Goal: Information Seeking & Learning: Learn about a topic

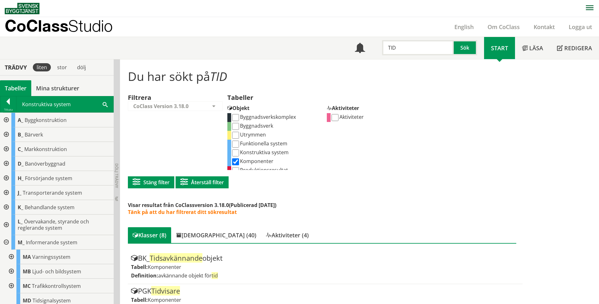
scroll to position [62, 0]
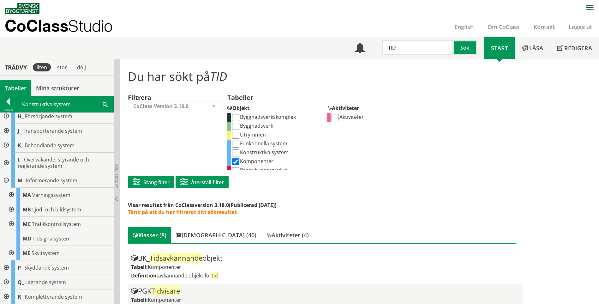
click at [291, 303] on div "PGK Tidvisare Tabell: Komponenter Definition: mätvärdesvisande objekt för tid" at bounding box center [325, 300] width 388 height 26
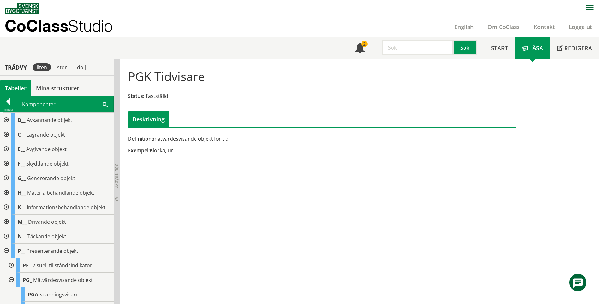
click at [418, 49] on input "text" at bounding box center [418, 47] width 72 height 15
type input "r"
type input "travers"
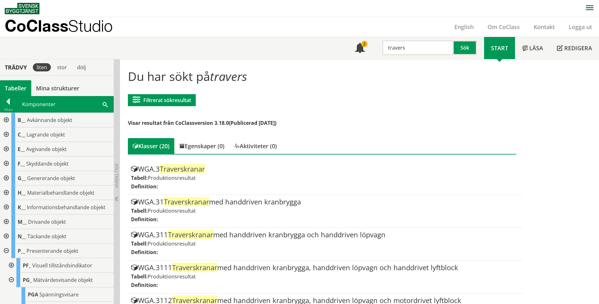
click at [181, 107] on div "Filtrerat sökresultat Filtrera CoClass Version 3.18.0 CoClass Version 3.18.0 Co…" at bounding box center [162, 100] width 68 height 25
click at [180, 104] on button "Filtrerat sökresultat" at bounding box center [162, 100] width 68 height 12
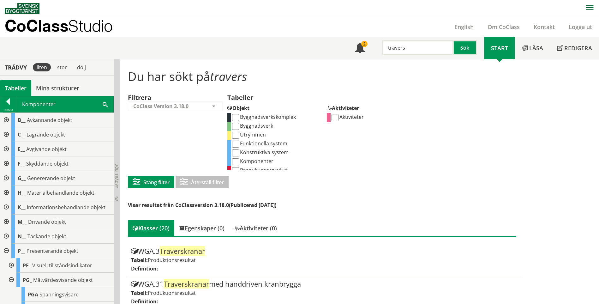
click at [239, 161] on input "Komponenter" at bounding box center [235, 161] width 7 height 7
checkbox input "true"
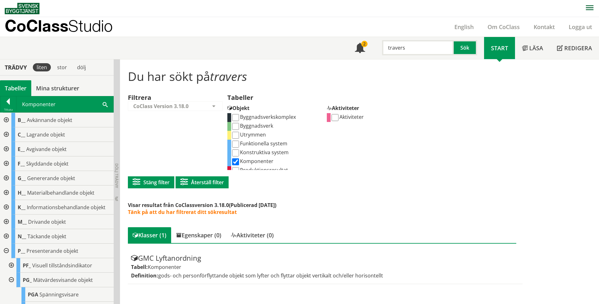
scroll to position [0, 0]
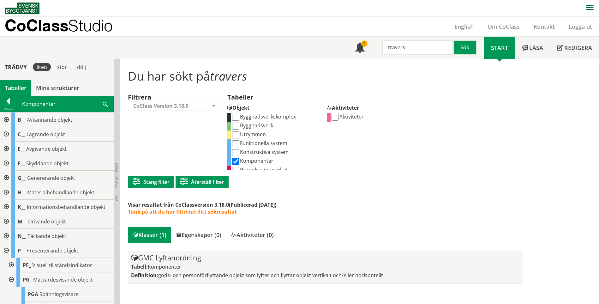
click at [168, 267] on span "Komponenter" at bounding box center [164, 266] width 33 height 7
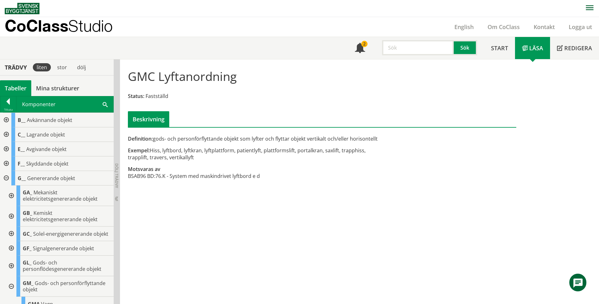
drag, startPoint x: 204, startPoint y: 153, endPoint x: 253, endPoint y: 157, distance: 48.5
click at [253, 157] on div "Exempel: Hiss, lyftbord, lyftkran, lyftplattform, patientlyft, plattformslift, …" at bounding box center [256, 154] width 256 height 14
drag, startPoint x: 283, startPoint y: 151, endPoint x: 325, endPoint y: 154, distance: 42.1
click at [324, 154] on div "Exempel: Hiss, lyftbord, lyftkran, lyftplattform, patientlyft, plattformslift, …" at bounding box center [256, 154] width 256 height 14
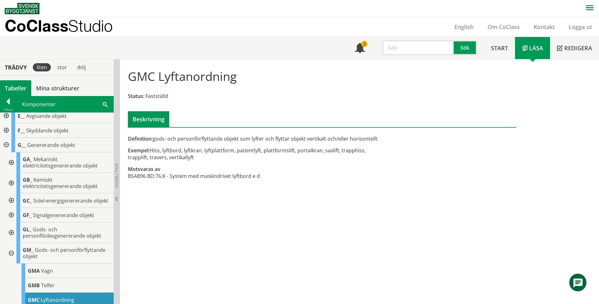
scroll to position [63, 0]
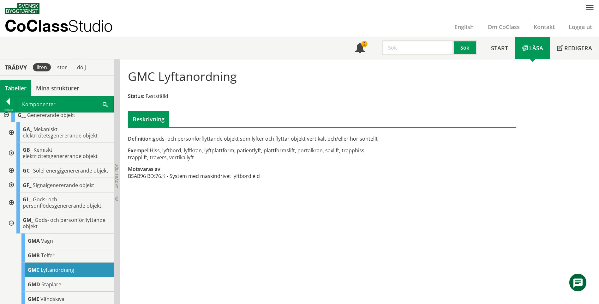
click at [11, 206] on div at bounding box center [10, 202] width 11 height 21
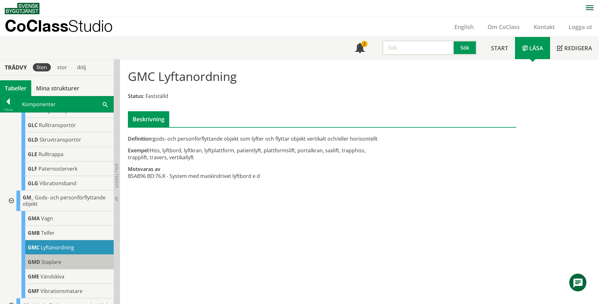
scroll to position [190, 0]
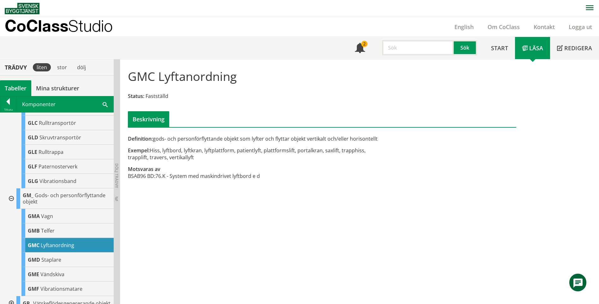
click at [78, 251] on div "GMC Lyftanordning" at bounding box center [67, 245] width 92 height 15
drag, startPoint x: 154, startPoint y: 151, endPoint x: 252, endPoint y: 151, distance: 97.3
click at [251, 151] on div "Exempel: Hiss, lyftbord, lyftkran, lyftplattform, patientlyft, plattformslift, …" at bounding box center [256, 154] width 256 height 14
click at [400, 49] on input "text" at bounding box center [418, 47] width 72 height 15
type input "Hiss"
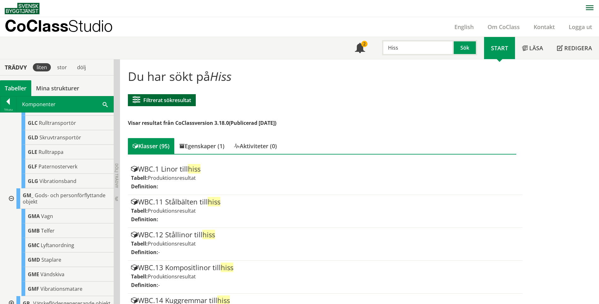
click at [172, 99] on button "Filtrerat sökresultat" at bounding box center [162, 100] width 68 height 12
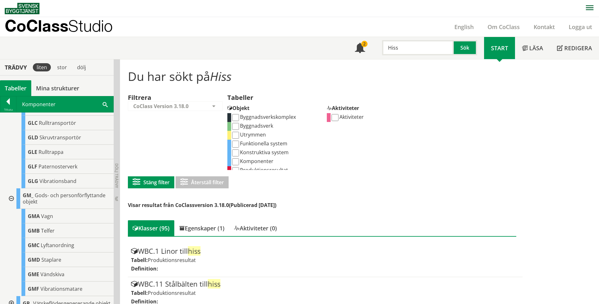
click at [238, 160] on input "Komponenter" at bounding box center [235, 161] width 7 height 7
checkbox input "true"
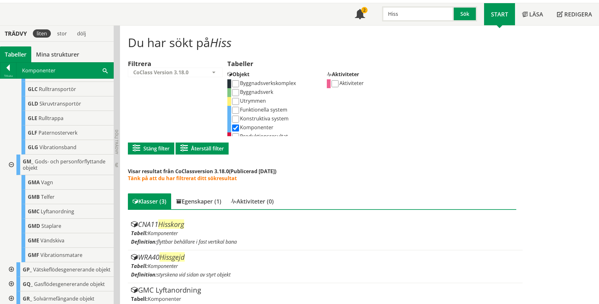
scroll to position [49, 0]
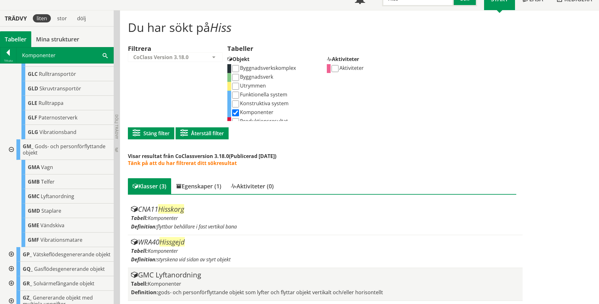
click at [302, 294] on span "gods- och personförflyttande objekt som lyfter och flyttar objekt vertikalt och…" at bounding box center [270, 292] width 225 height 7
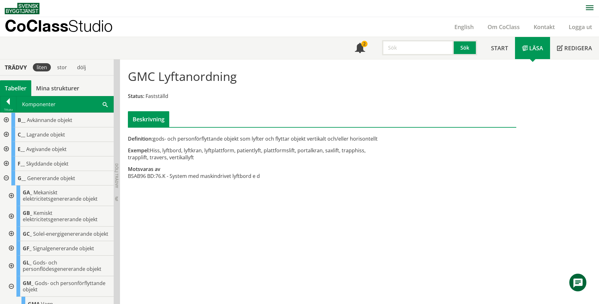
click at [400, 49] on input "text" at bounding box center [418, 47] width 72 height 15
type input "Plattform"
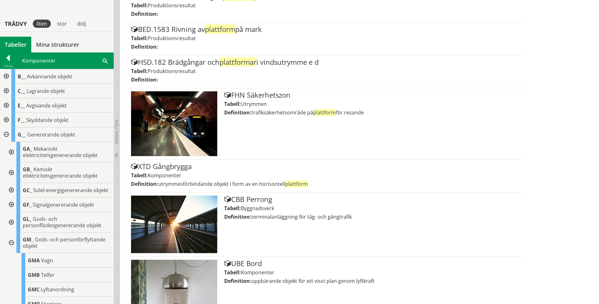
scroll to position [221, 0]
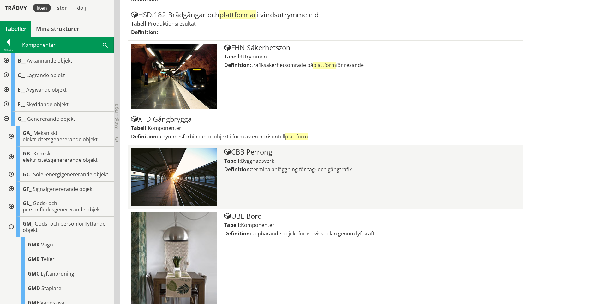
click at [430, 203] on div "CBB Perrong Tabell: Byggnadsverk Definition: terminalanläggning för tåg- och gå…" at bounding box center [371, 176] width 295 height 57
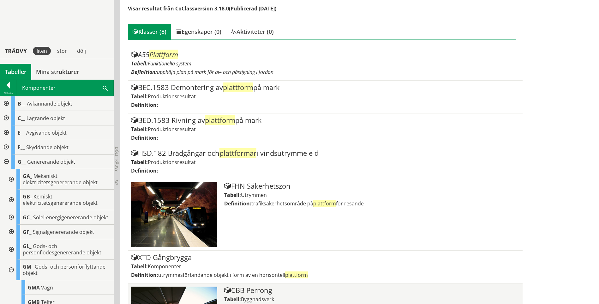
scroll to position [169, 0]
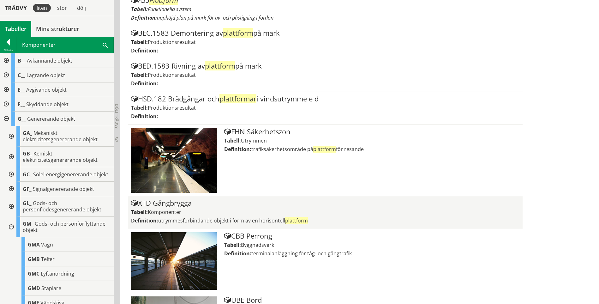
click at [154, 208] on span "Komponenter" at bounding box center [164, 211] width 33 height 7
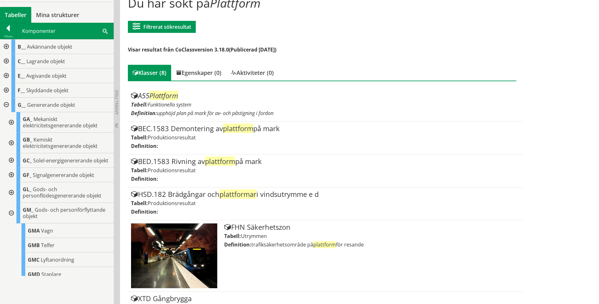
scroll to position [42, 0]
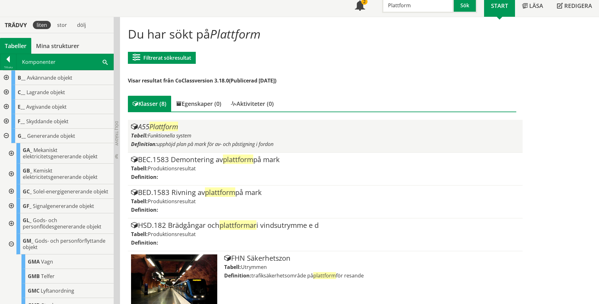
click at [223, 148] on div "A55 Plattform Tabell: Funktionella system Definition: upphöjd plan på mark för …" at bounding box center [325, 136] width 388 height 26
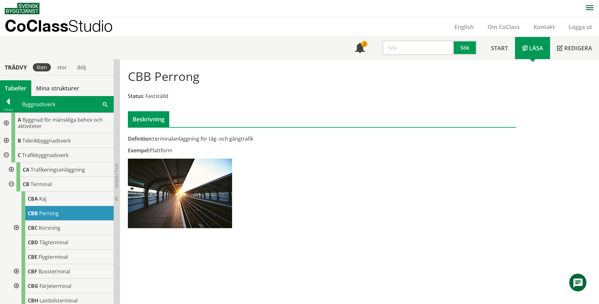
drag, startPoint x: 181, startPoint y: 138, endPoint x: 232, endPoint y: 141, distance: 51.6
click at [232, 141] on div "Definition: terminalanläggning för tåg- och gångtrafik" at bounding box center [256, 138] width 256 height 7
drag, startPoint x: 144, startPoint y: 155, endPoint x: 170, endPoint y: 150, distance: 26.4
click at [170, 150] on div "Definition: terminalanläggning för tåg- och gångtrafik Exempel: Plattform" at bounding box center [255, 183] width 265 height 97
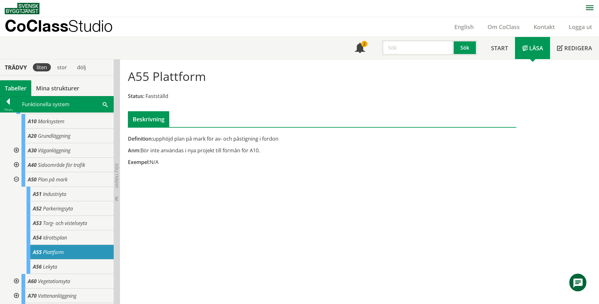
scroll to position [63, 0]
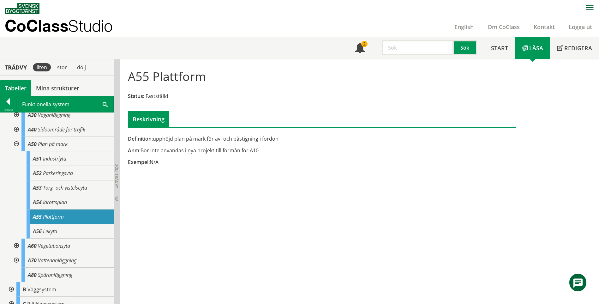
drag, startPoint x: 175, startPoint y: 148, endPoint x: 251, endPoint y: 151, distance: 76.5
click at [249, 150] on div "Anm: Bör inte användas i nya projekt till förmån för A10." at bounding box center [256, 150] width 256 height 7
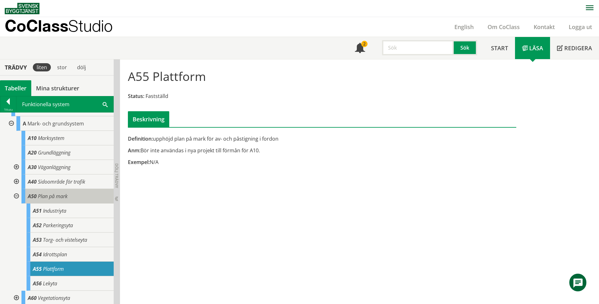
scroll to position [0, 0]
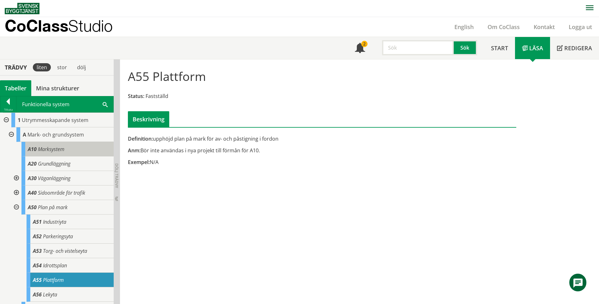
click at [56, 151] on span "Marksystem" at bounding box center [51, 149] width 27 height 7
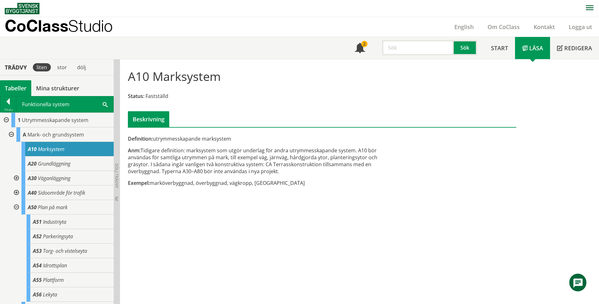
click at [428, 50] on input "text" at bounding box center [418, 47] width 72 height 15
type input "Hiss"
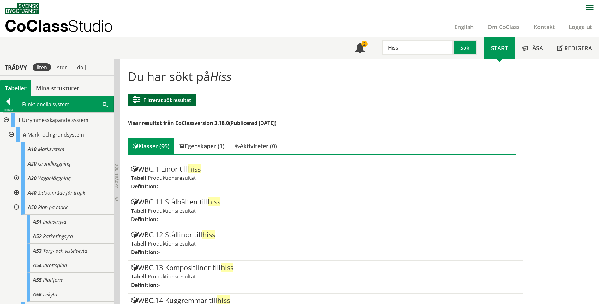
click at [178, 99] on button "Filtrerat sökresultat" at bounding box center [162, 100] width 68 height 12
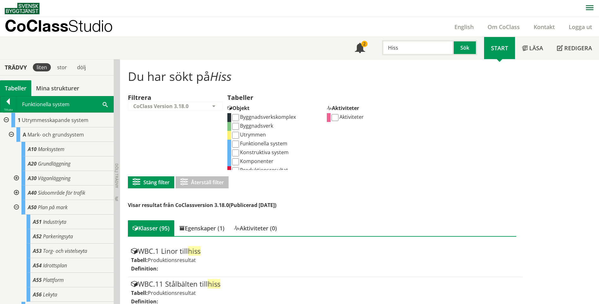
click at [237, 161] on input "Komponenter" at bounding box center [235, 161] width 7 height 7
checkbox input "true"
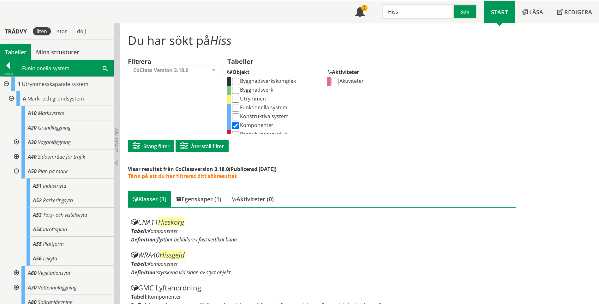
scroll to position [49, 0]
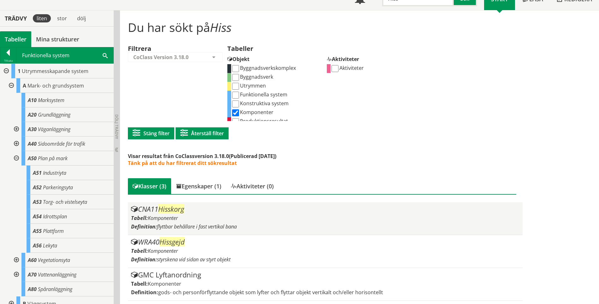
click at [151, 217] on span "Komponenter" at bounding box center [163, 217] width 30 height 7
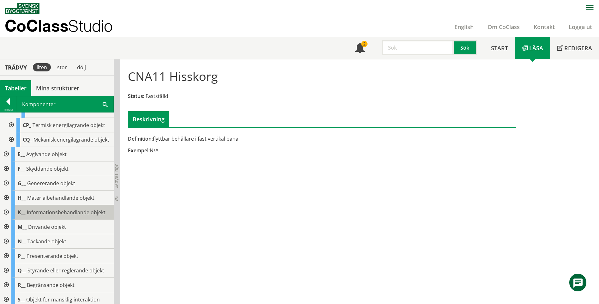
scroll to position [284, 0]
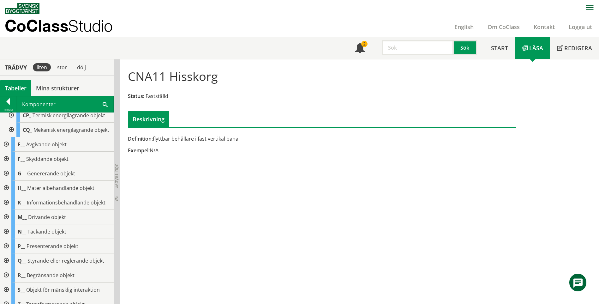
click at [3, 181] on div at bounding box center [5, 173] width 11 height 15
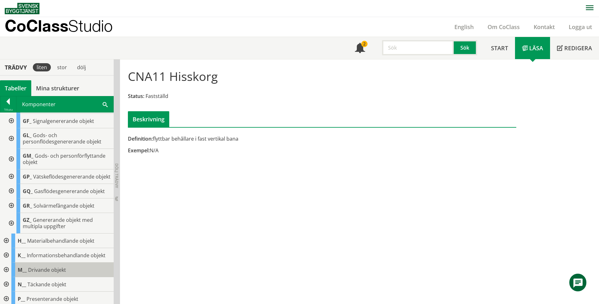
scroll to position [347, 0]
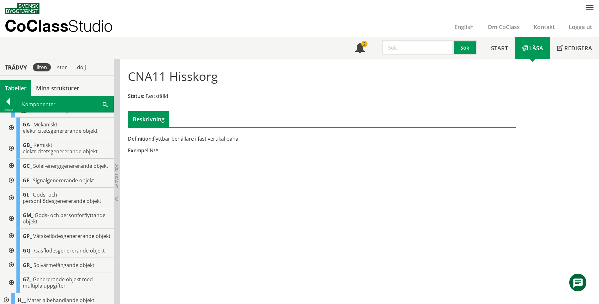
click at [14, 229] on div at bounding box center [10, 218] width 11 height 21
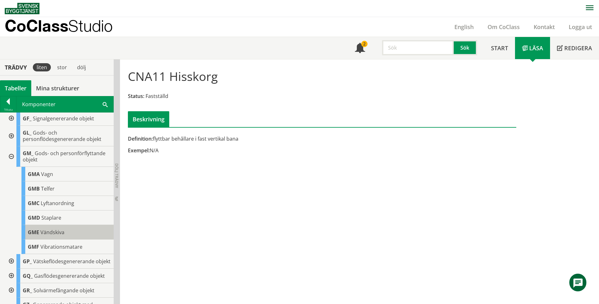
scroll to position [411, 0]
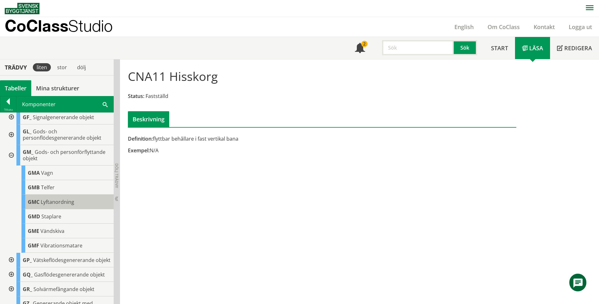
click at [74, 209] on div "GMC Lyftanordning" at bounding box center [67, 202] width 92 height 15
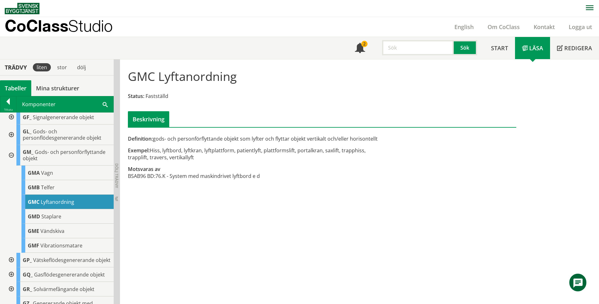
drag, startPoint x: 165, startPoint y: 152, endPoint x: 219, endPoint y: 154, distance: 54.3
click at [219, 154] on div "Exempel: Hiss, lyftbord, lyftkran, lyftplattform, patientlyft, plattformslift, …" at bounding box center [256, 154] width 256 height 14
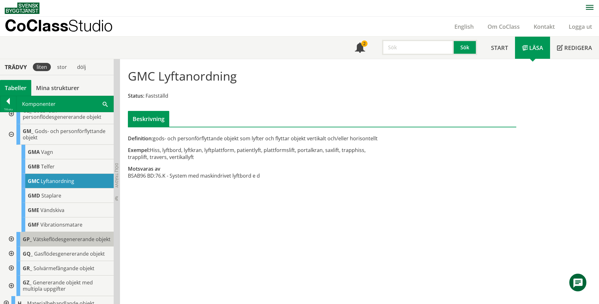
scroll to position [442, 0]
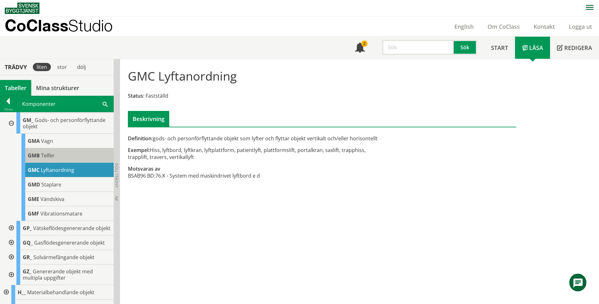
click at [61, 163] on div "GMB Telfer" at bounding box center [67, 155] width 92 height 15
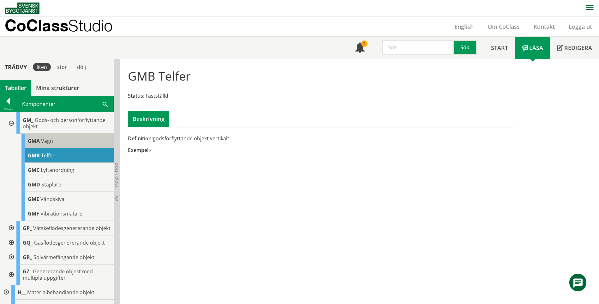
click at [63, 148] on div "GMA Vagn" at bounding box center [67, 141] width 92 height 15
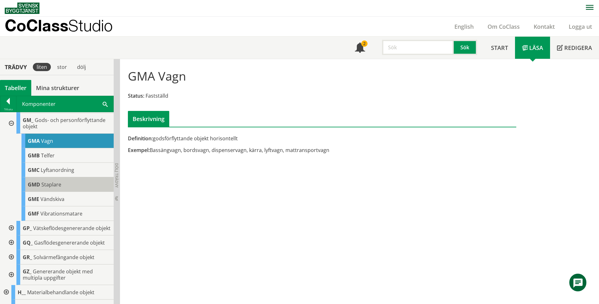
click at [71, 192] on div "GMD Staplare" at bounding box center [67, 184] width 92 height 15
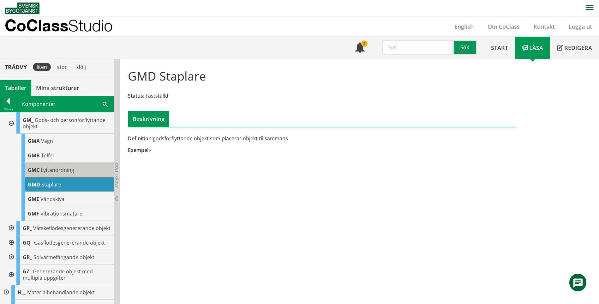
click at [70, 173] on span "Lyftanordning" at bounding box center [57, 169] width 33 height 7
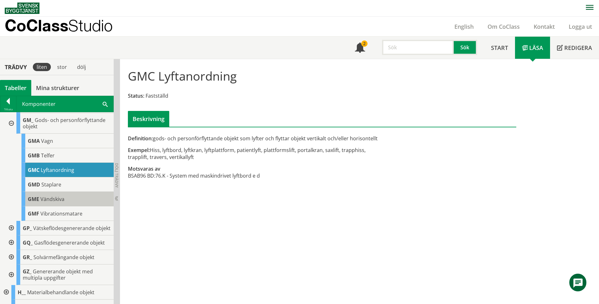
click at [71, 206] on div "GME Vändskiva" at bounding box center [67, 199] width 92 height 15
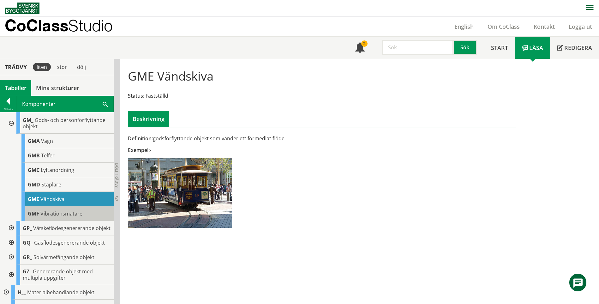
click at [72, 221] on div "GMF Vibrationsmatare" at bounding box center [67, 213] width 92 height 15
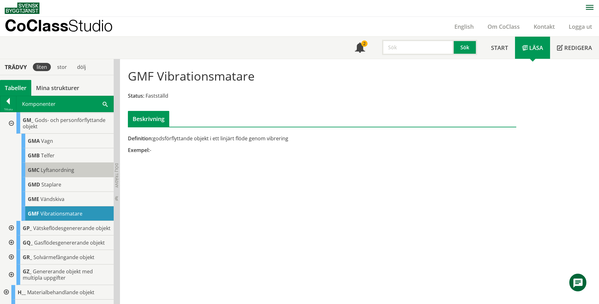
click at [69, 177] on div "GMC Lyftanordning" at bounding box center [67, 170] width 92 height 15
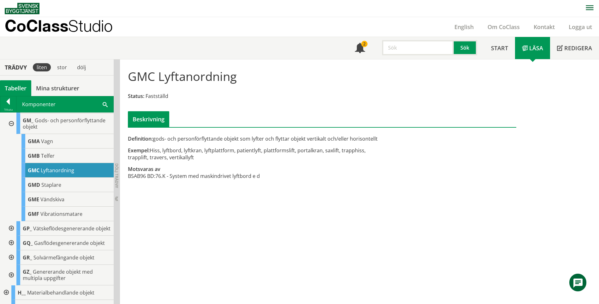
click at [400, 52] on input "text" at bounding box center [418, 47] width 72 height 15
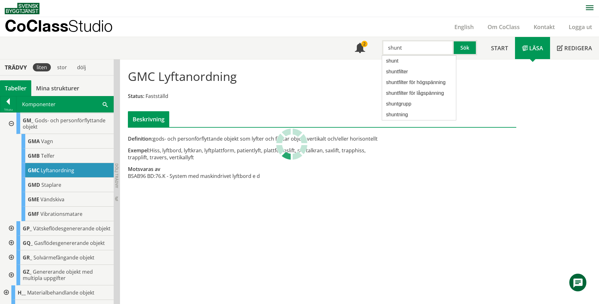
type input "shunt"
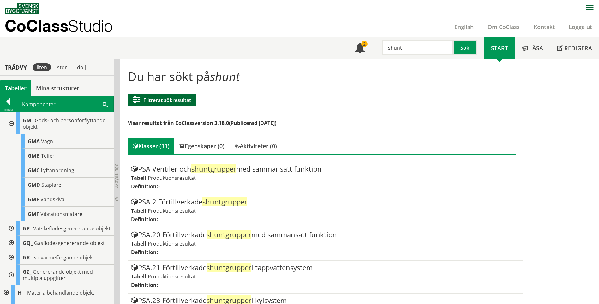
click at [170, 104] on button "Filtrerat sökresultat" at bounding box center [162, 100] width 68 height 12
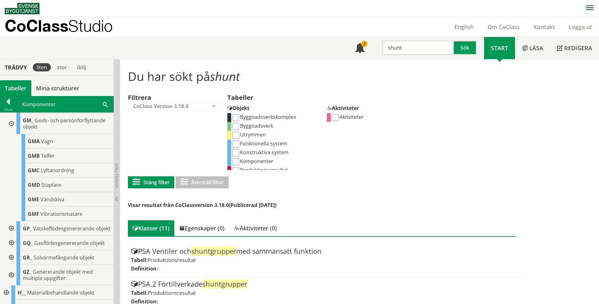
drag, startPoint x: 234, startPoint y: 160, endPoint x: 232, endPoint y: 167, distance: 7.8
click at [235, 160] on input "Komponenter" at bounding box center [235, 161] width 7 height 7
checkbox input "true"
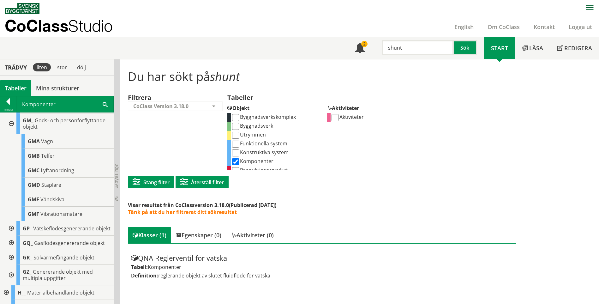
scroll to position [0, 0]
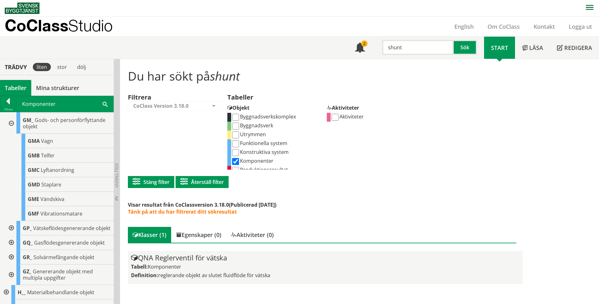
click at [217, 278] on span "reglerande objekt av slutet fluidflöde för vätska" at bounding box center [214, 275] width 112 height 7
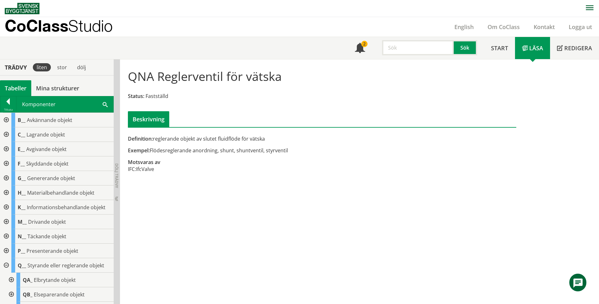
click at [431, 50] on input "text" at bounding box center [418, 47] width 72 height 15
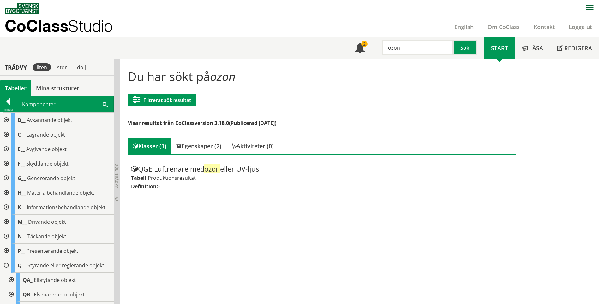
click at [404, 47] on input "ozon" at bounding box center [418, 47] width 72 height 15
drag, startPoint x: 424, startPoint y: 48, endPoint x: 373, endPoint y: 47, distance: 51.2
click at [373, 47] on div "ozonrenare Sök" at bounding box center [428, 46] width 112 height 18
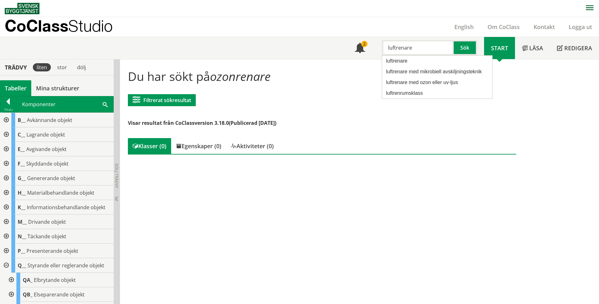
type input "luftrenare"
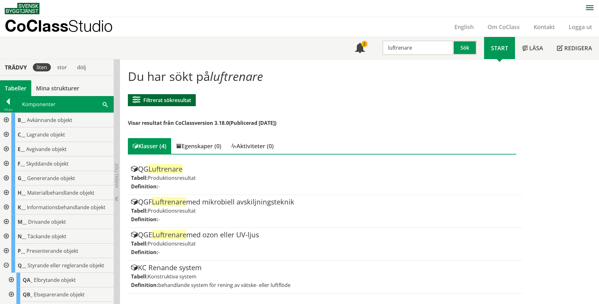
click at [180, 101] on button "Filtrerat sökresultat" at bounding box center [162, 100] width 68 height 12
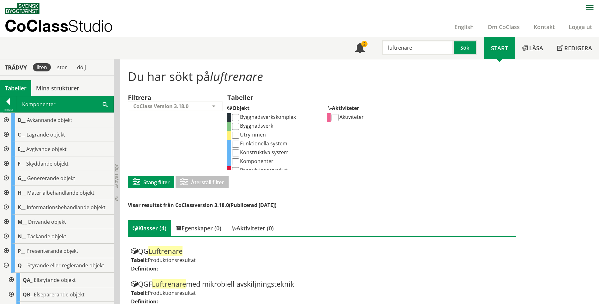
click at [239, 160] on input "Komponenter" at bounding box center [235, 161] width 7 height 7
checkbox input "true"
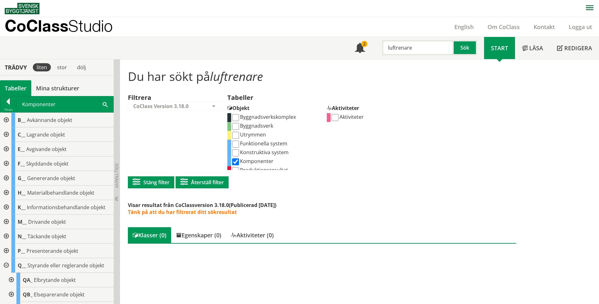
scroll to position [0, 0]
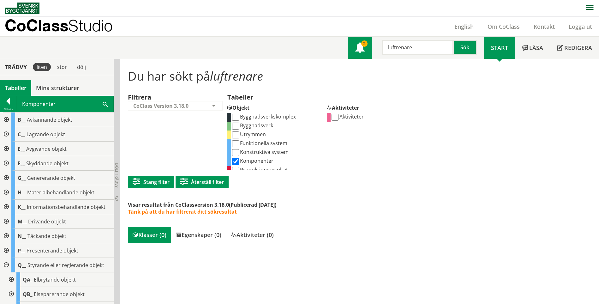
drag, startPoint x: 418, startPoint y: 48, endPoint x: 353, endPoint y: 49, distance: 65.7
click at [354, 49] on div "Meny 2 luftrenare Sök" at bounding box center [416, 48] width 136 height 22
type input "elcentral"
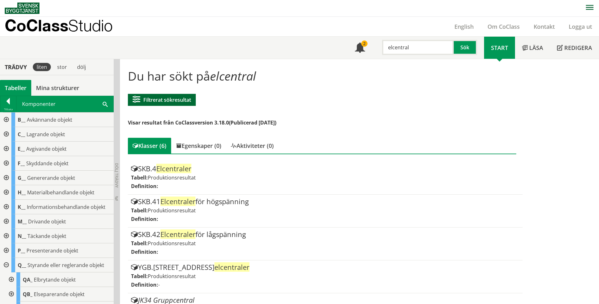
click at [171, 103] on button "Filtrerat sökresultat" at bounding box center [162, 100] width 68 height 12
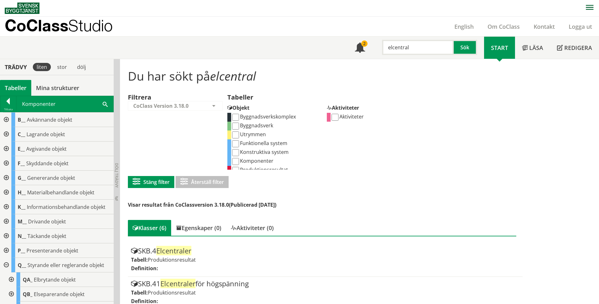
click at [238, 160] on input "Komponenter" at bounding box center [235, 161] width 7 height 7
checkbox input "true"
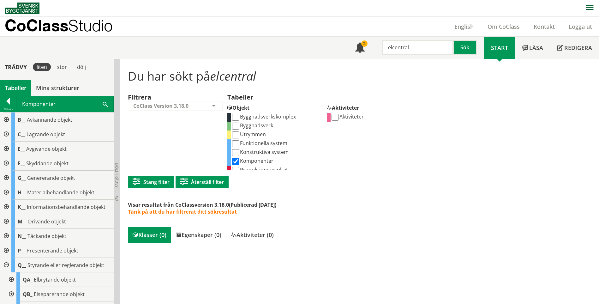
click at [389, 47] on input "elcentral" at bounding box center [418, 47] width 72 height 15
drag, startPoint x: 393, startPoint y: 46, endPoint x: 361, endPoint y: 48, distance: 32.0
click at [361, 48] on div "Meny 2 elcentral Sök" at bounding box center [416, 48] width 136 height 22
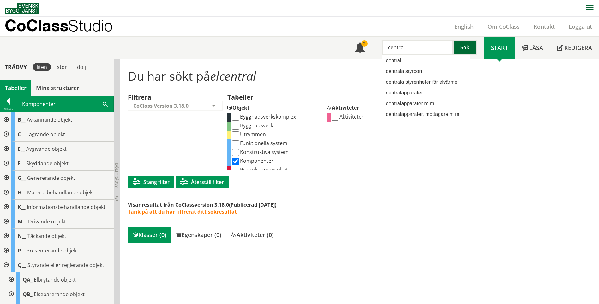
type input "central"
click at [465, 43] on button "Sök" at bounding box center [465, 47] width 23 height 15
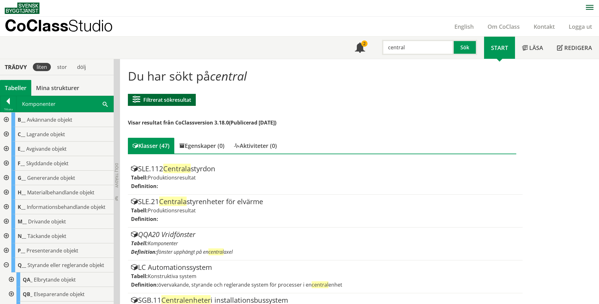
click at [171, 95] on button "Filtrerat sökresultat" at bounding box center [162, 100] width 68 height 12
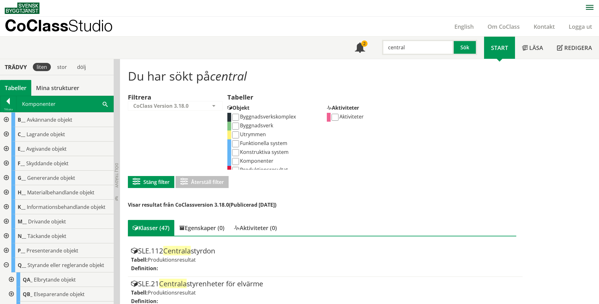
click at [236, 160] on input "Komponenter" at bounding box center [235, 161] width 7 height 7
checkbox input "true"
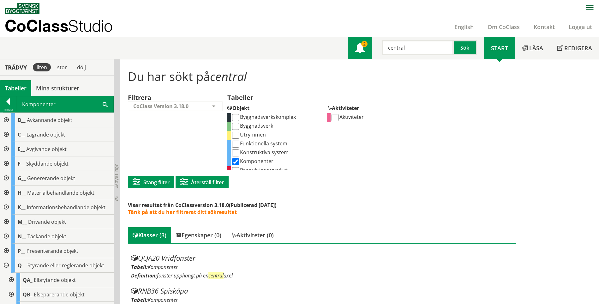
drag, startPoint x: 385, startPoint y: 49, endPoint x: 365, endPoint y: 49, distance: 20.2
click at [365, 49] on div "Meny 2 central Sök" at bounding box center [416, 48] width 136 height 22
type input "vitvaror"
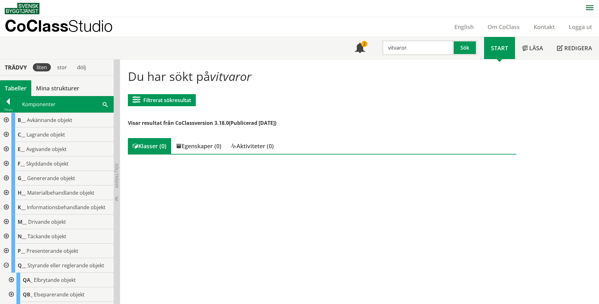
click at [413, 48] on input "vitvaror" at bounding box center [418, 47] width 72 height 15
drag, startPoint x: 415, startPoint y: 48, endPoint x: 369, endPoint y: 49, distance: 46.1
click at [369, 49] on div "Meny 2 vitvaror Sök" at bounding box center [416, 48] width 136 height 22
type input "tvättmaskin"
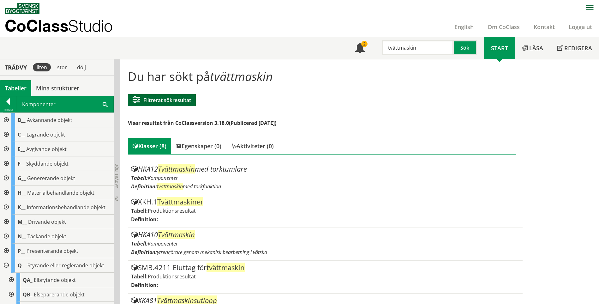
click at [183, 103] on button "Filtrerat sökresultat" at bounding box center [162, 100] width 68 height 12
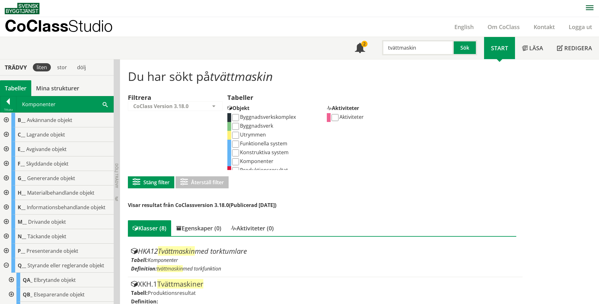
click at [239, 161] on input "Komponenter" at bounding box center [235, 161] width 7 height 7
checkbox input "true"
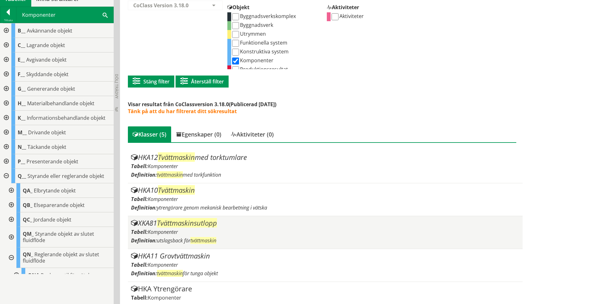
scroll to position [115, 0]
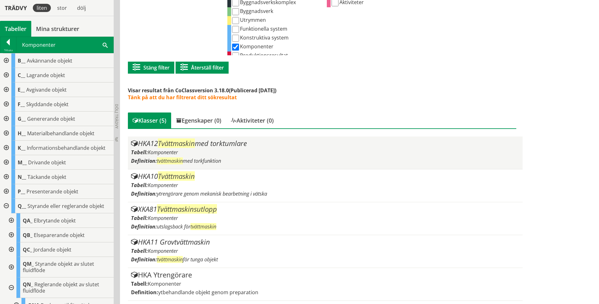
click at [173, 148] on div "HKA12 Tvättmaskin med torktumlare Tabell: Komponenter Definition: tvättmaskin m…" at bounding box center [325, 153] width 388 height 26
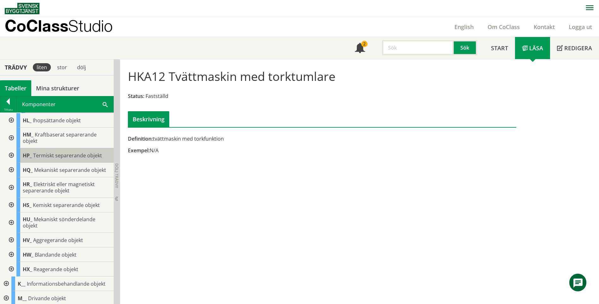
scroll to position [347, 0]
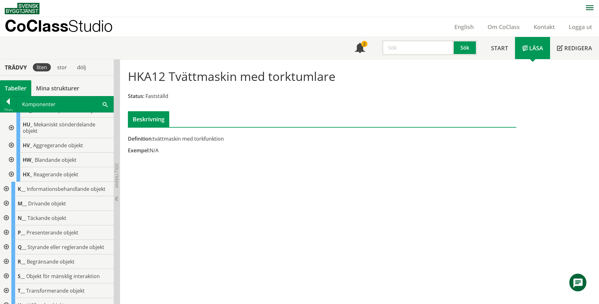
click at [395, 49] on input "text" at bounding box center [418, 47] width 72 height 15
type input "spis"
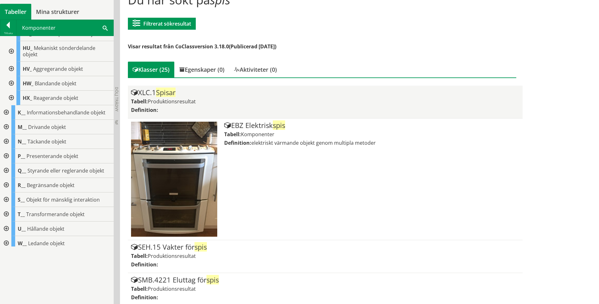
scroll to position [95, 0]
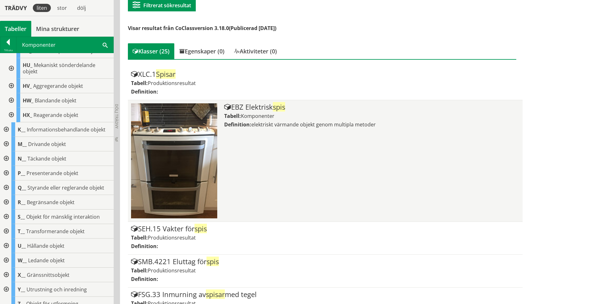
click at [299, 175] on div "EBZ Elektrisk spis Tabell: Komponenter Definition: elektriskt värmande objekt g…" at bounding box center [371, 160] width 295 height 115
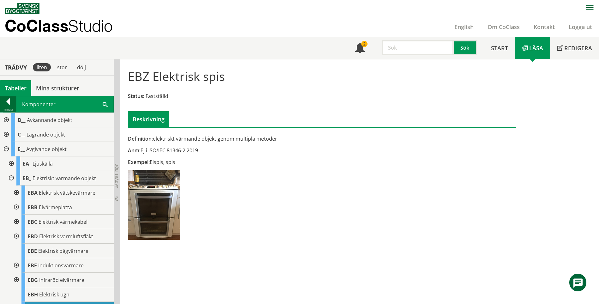
click at [11, 102] on div at bounding box center [8, 102] width 16 height 9
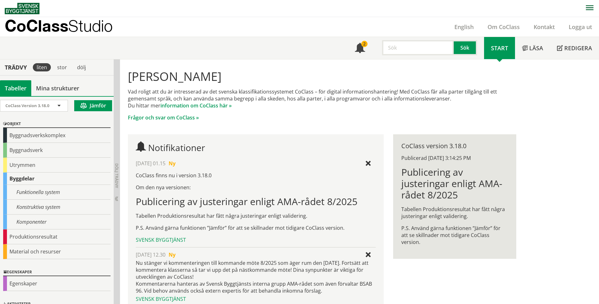
click at [418, 51] on input "text" at bounding box center [418, 47] width 72 height 15
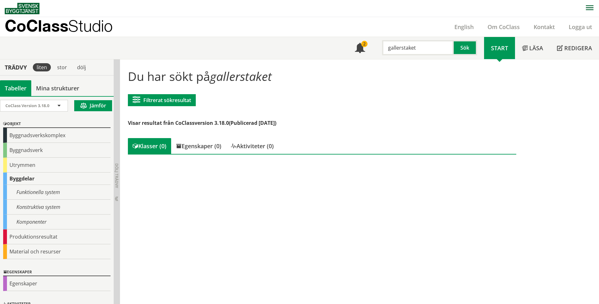
drag, startPoint x: 400, startPoint y: 49, endPoint x: 341, endPoint y: 54, distance: 58.3
click at [341, 54] on div "Meny 2 gallerstaket Sök Start Läsa" at bounding box center [302, 48] width 595 height 22
type input "staket"
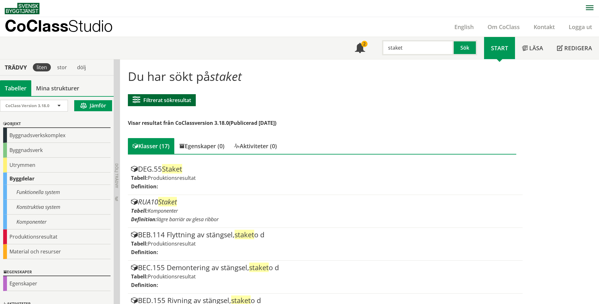
click at [182, 104] on button "Filtrerat sökresultat" at bounding box center [162, 100] width 68 height 12
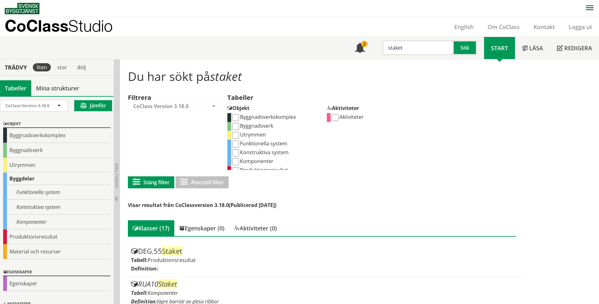
scroll to position [14, 0]
click at [235, 148] on input "Komponenter" at bounding box center [235, 147] width 7 height 7
checkbox input "true"
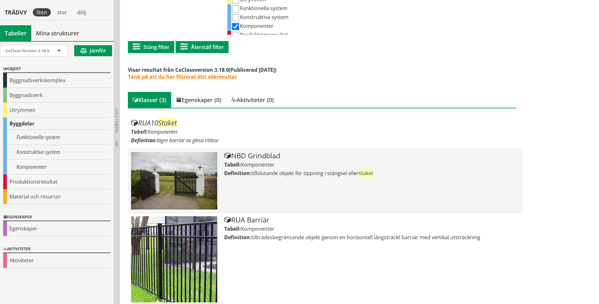
scroll to position [140, 0]
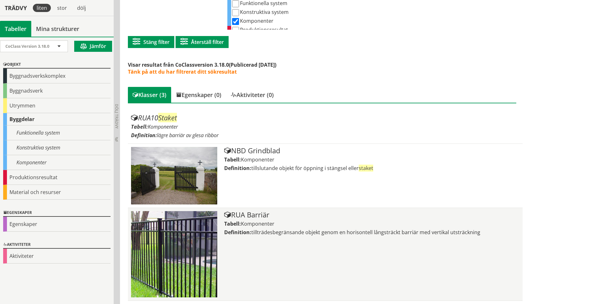
click at [252, 223] on span "Komponenter" at bounding box center [257, 223] width 33 height 7
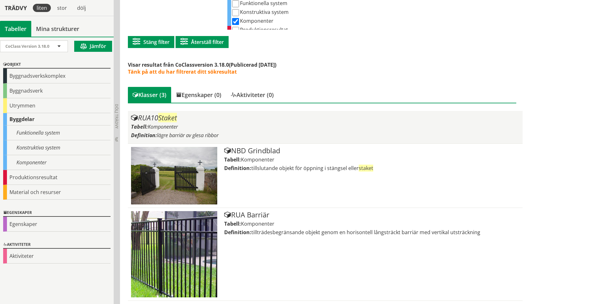
click at [154, 124] on span "Komponenter" at bounding box center [163, 126] width 30 height 7
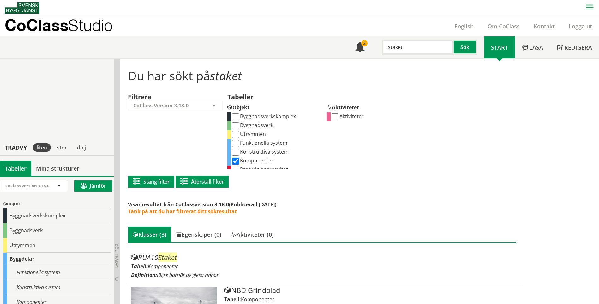
scroll to position [0, 0]
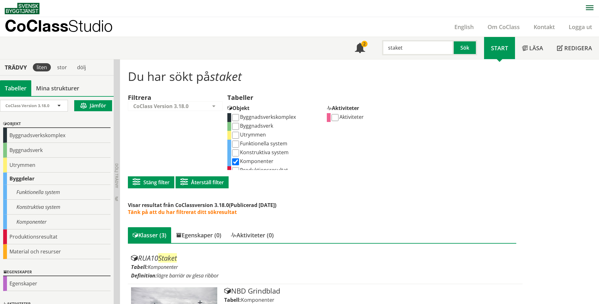
drag, startPoint x: 370, startPoint y: 50, endPoint x: 346, endPoint y: 50, distance: 24.0
click at [346, 50] on div "Meny 2 staket Sök Start Läsa Redigera" at bounding box center [302, 48] width 595 height 22
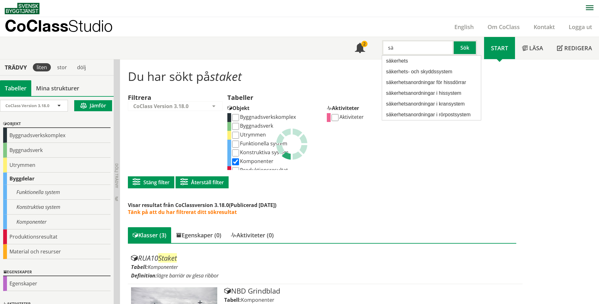
type input "s"
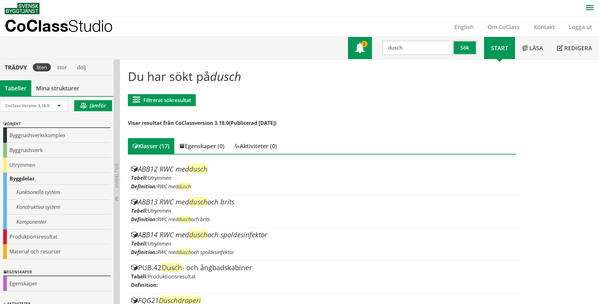
drag, startPoint x: 412, startPoint y: 48, endPoint x: 362, endPoint y: 48, distance: 49.9
click at [362, 48] on div "Meny 2 dusch Sök" at bounding box center [416, 48] width 136 height 22
type input "ögondusch"
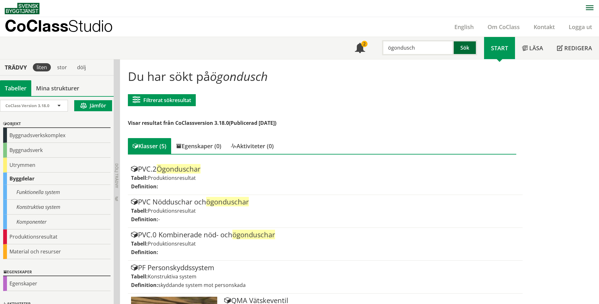
click at [466, 47] on button "Sök" at bounding box center [465, 47] width 23 height 15
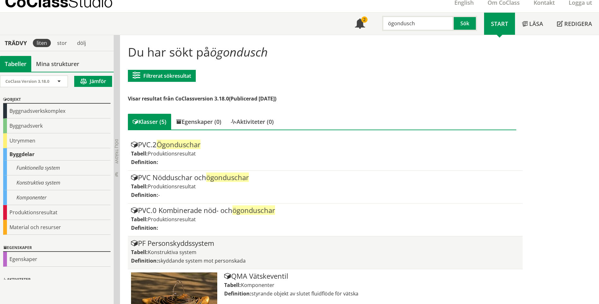
scroll to position [57, 0]
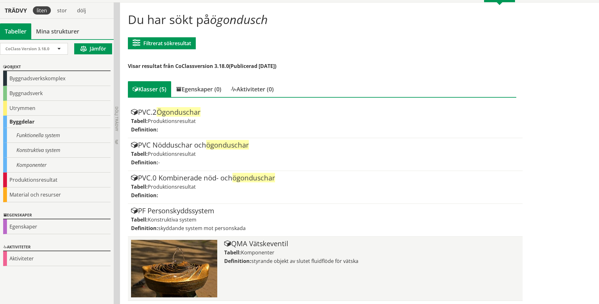
click at [293, 279] on div "QMA Vätskeventil Tabell: Komponenter Definition: styrande objekt av slutet flui…" at bounding box center [371, 268] width 295 height 57
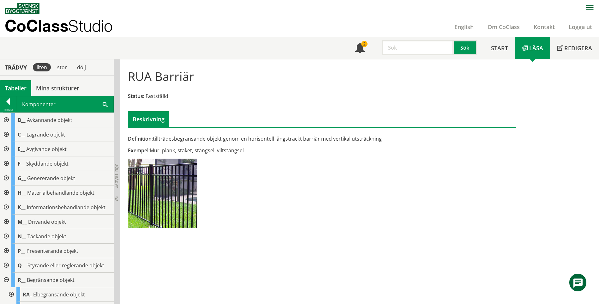
drag, startPoint x: 177, startPoint y: 151, endPoint x: 223, endPoint y: 152, distance: 46.1
click at [223, 152] on div "Exempel: Mur, plank, staket, stängsel, viltstängsel" at bounding box center [256, 150] width 256 height 7
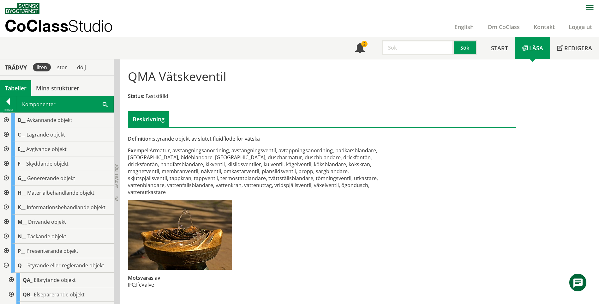
scroll to position [0, 0]
drag, startPoint x: 301, startPoint y: 183, endPoint x: 210, endPoint y: 160, distance: 94.3
click at [210, 160] on div "Exempel: Armatur, avstängningsanordning, avstängningsventil, avtappningsanordni…" at bounding box center [256, 171] width 256 height 49
drag, startPoint x: 210, startPoint y: 167, endPoint x: 293, endPoint y: 183, distance: 84.4
click at [290, 183] on div "Exempel: Armatur, avstängningsanordning, avstängningsventil, avtappningsanordni…" at bounding box center [256, 171] width 256 height 49
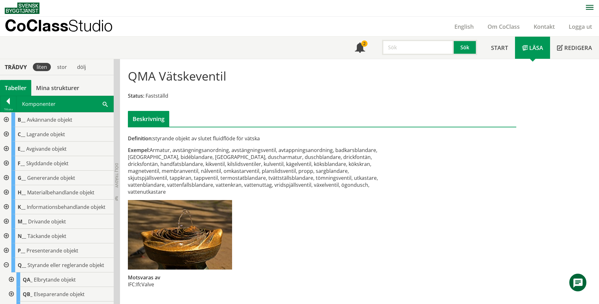
drag, startPoint x: 355, startPoint y: 183, endPoint x: 274, endPoint y: 170, distance: 82.5
click at [274, 170] on div "Exempel: Armatur, avstängningsanordning, avstängningsventil, avtappningsanordni…" at bounding box center [256, 171] width 256 height 49
click at [396, 48] on input "text" at bounding box center [418, 47] width 72 height 15
type input "sockel"
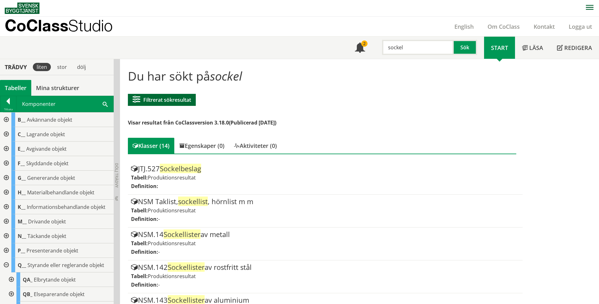
click at [173, 100] on button "Filtrerat sökresultat" at bounding box center [162, 100] width 68 height 12
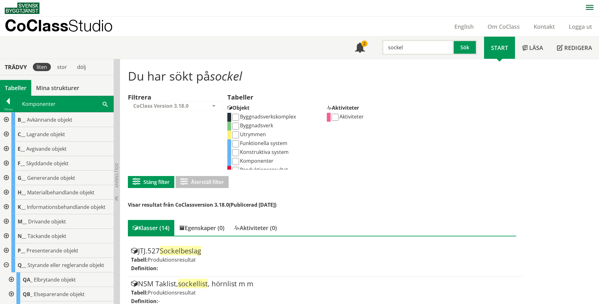
click at [236, 158] on label "Komponenter" at bounding box center [252, 160] width 42 height 7
click at [236, 158] on input "Komponenter" at bounding box center [235, 161] width 7 height 7
checkbox input "true"
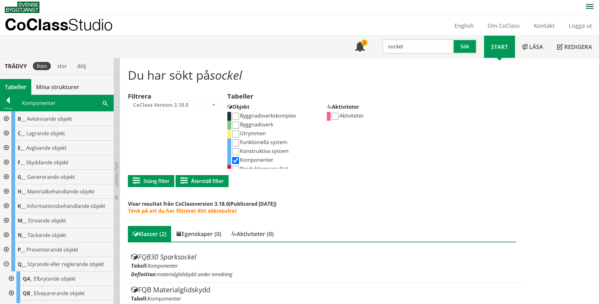
scroll to position [16, 0]
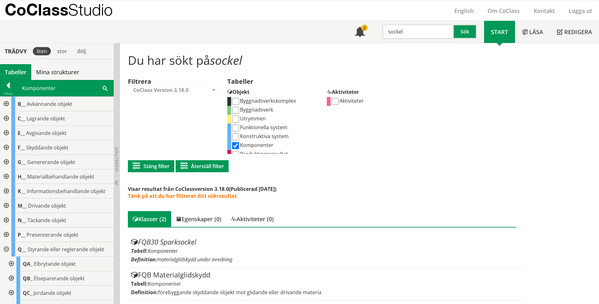
drag, startPoint x: 406, startPoint y: 29, endPoint x: 397, endPoint y: 30, distance: 8.9
click at [402, 30] on input "sockel" at bounding box center [418, 31] width 72 height 15
click at [393, 36] on input "sockel" at bounding box center [418, 31] width 72 height 15
type input "s"
type input "grund"
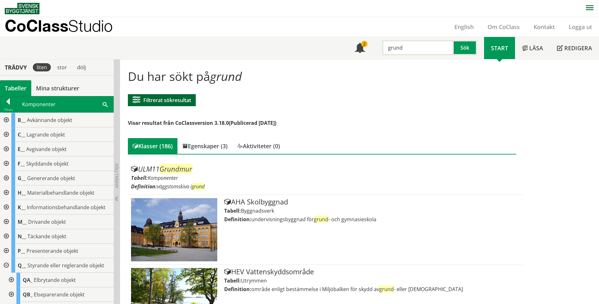
click at [169, 103] on button "Filtrerat sökresultat" at bounding box center [162, 100] width 68 height 12
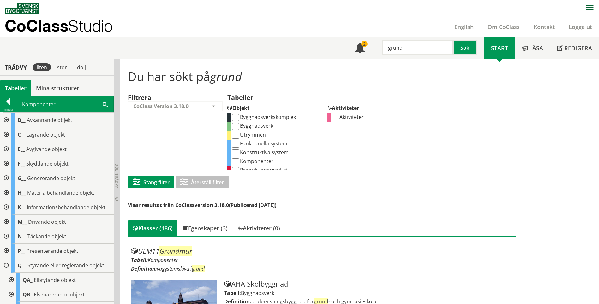
click at [236, 151] on input "Konstruktiva system" at bounding box center [235, 152] width 7 height 7
checkbox input "true"
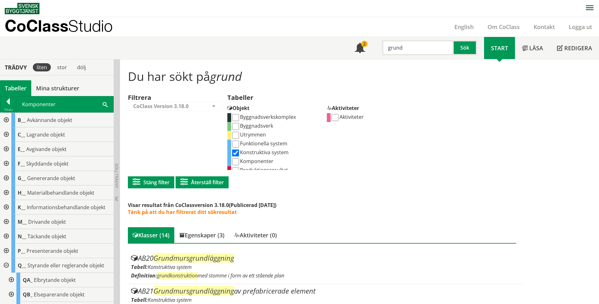
click at [235, 163] on input "Komponenter" at bounding box center [235, 161] width 7 height 7
checkbox input "true"
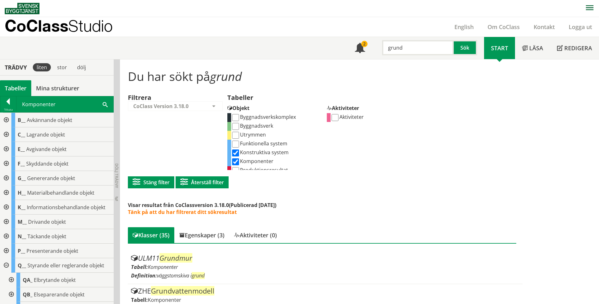
click at [235, 154] on input "Konstruktiva system" at bounding box center [235, 152] width 7 height 7
checkbox input "false"
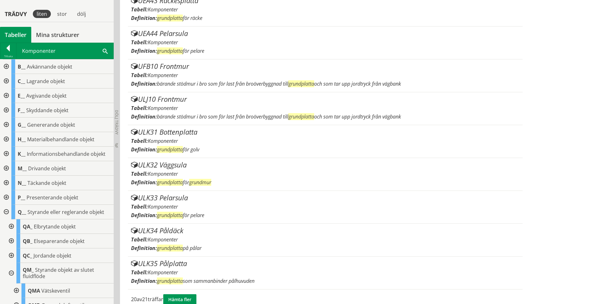
scroll to position [628, 0]
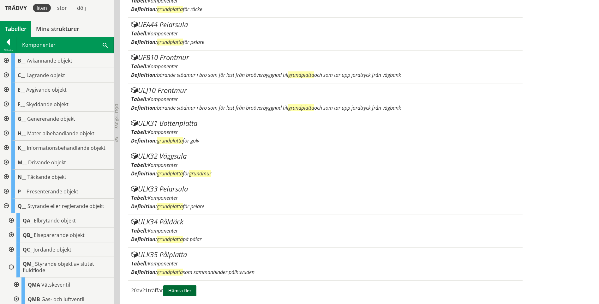
click at [196, 293] on button "Hämta fler" at bounding box center [179, 290] width 33 height 11
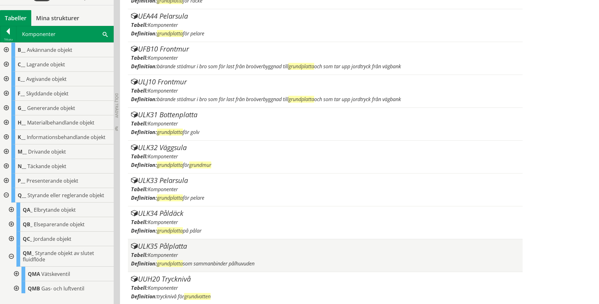
scroll to position [625, 0]
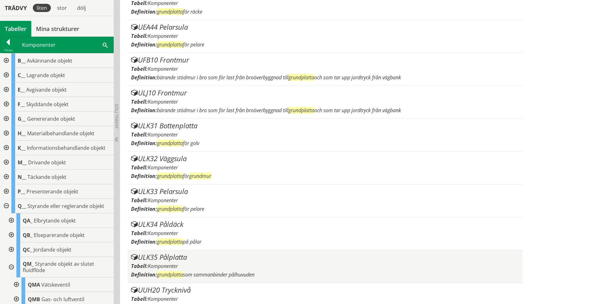
click at [194, 256] on div "ULK35 Pålplatta" at bounding box center [325, 257] width 388 height 8
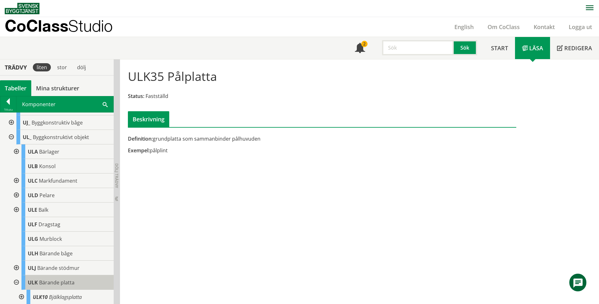
scroll to position [316, 0]
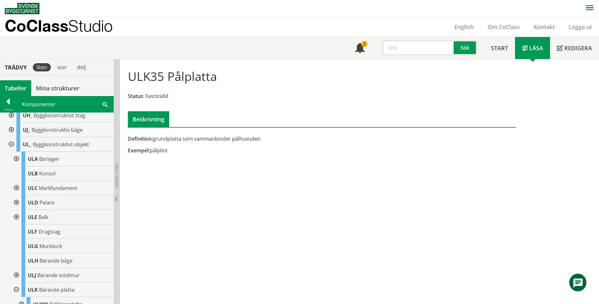
click at [12, 193] on div at bounding box center [15, 188] width 11 height 15
click at [18, 195] on div at bounding box center [15, 188] width 11 height 15
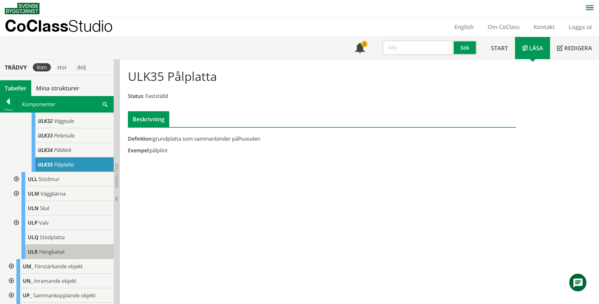
scroll to position [569, 0]
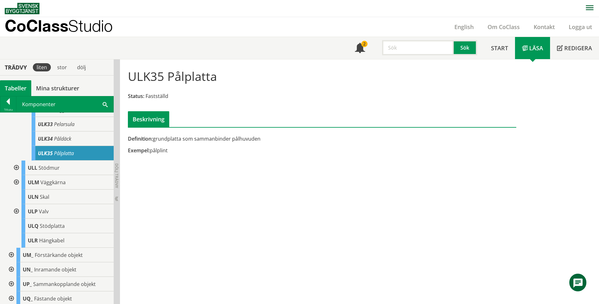
click at [12, 260] on div at bounding box center [10, 255] width 11 height 15
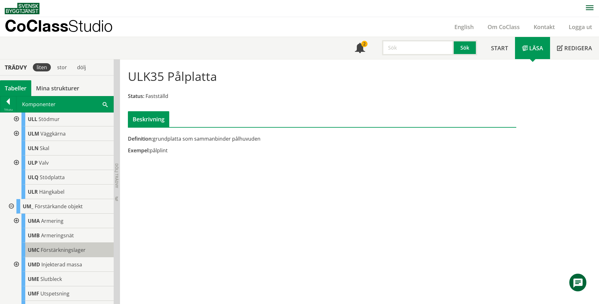
scroll to position [632, 0]
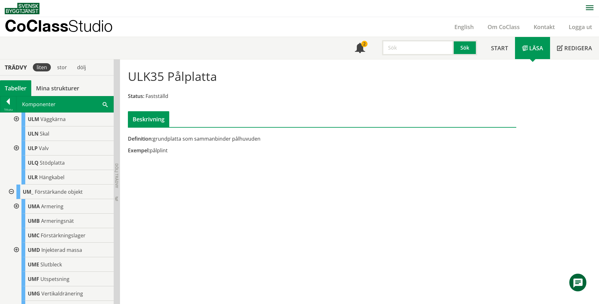
click at [8, 199] on div at bounding box center [10, 191] width 11 height 15
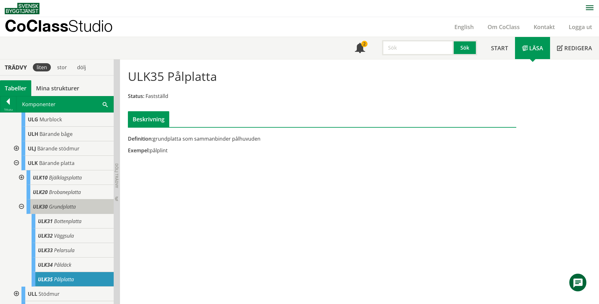
scroll to position [442, 0]
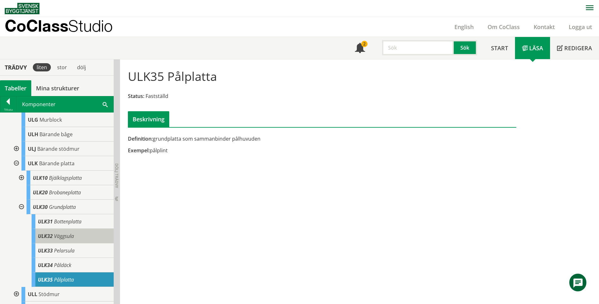
click at [80, 242] on div "ULK32 Väggsula" at bounding box center [73, 236] width 82 height 15
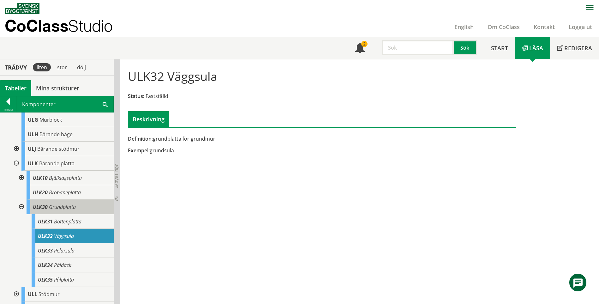
click at [56, 210] on span "Grundplatta" at bounding box center [62, 206] width 27 height 7
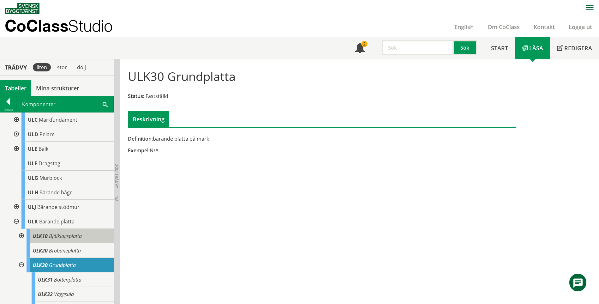
scroll to position [411, 0]
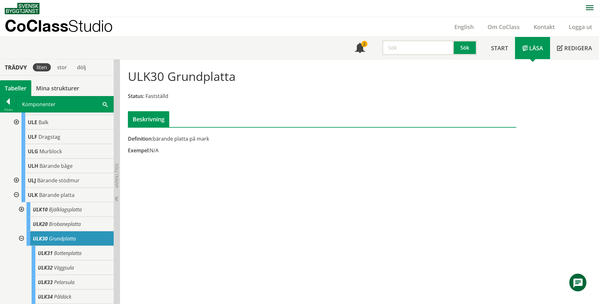
click at [19, 186] on div at bounding box center [15, 180] width 11 height 15
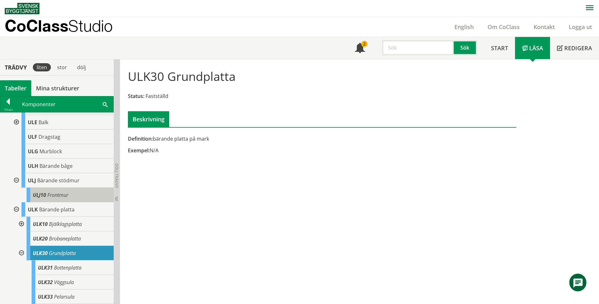
click at [75, 200] on div "ULJ10 Frontmur" at bounding box center [70, 195] width 87 height 15
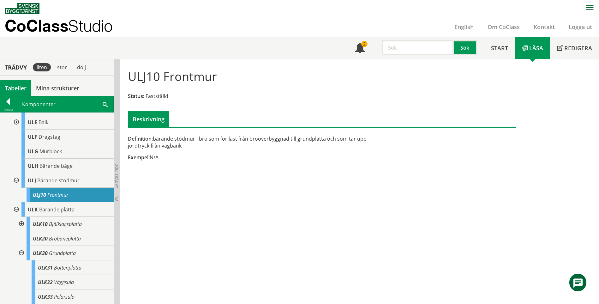
click at [15, 186] on div at bounding box center [15, 180] width 11 height 15
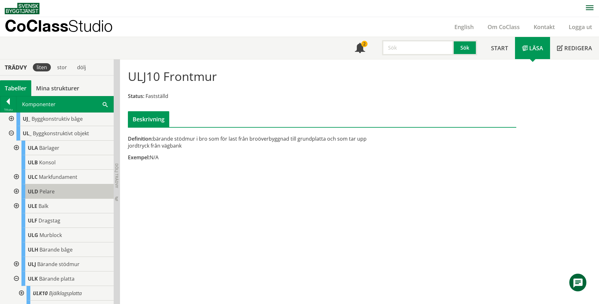
scroll to position [316, 0]
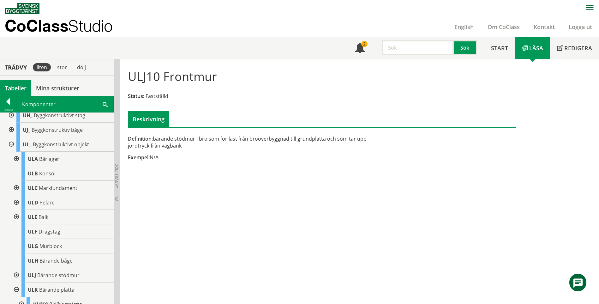
click at [15, 194] on div at bounding box center [15, 188] width 11 height 15
click at [46, 148] on span "Byggkonstruktivt objekt" at bounding box center [61, 144] width 56 height 7
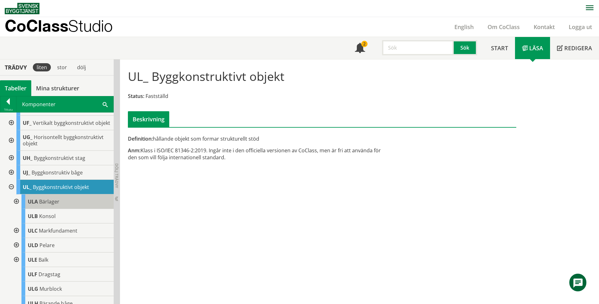
scroll to position [284, 0]
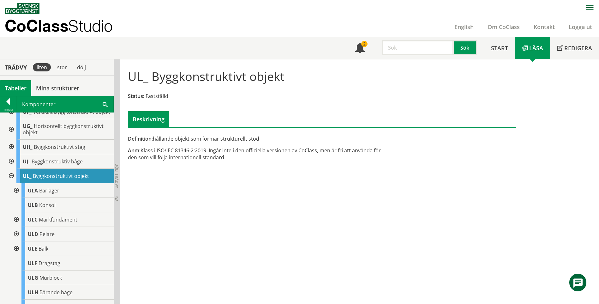
click at [9, 135] on div at bounding box center [10, 129] width 11 height 21
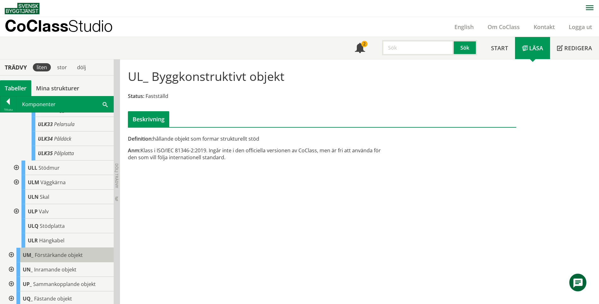
scroll to position [673, 0]
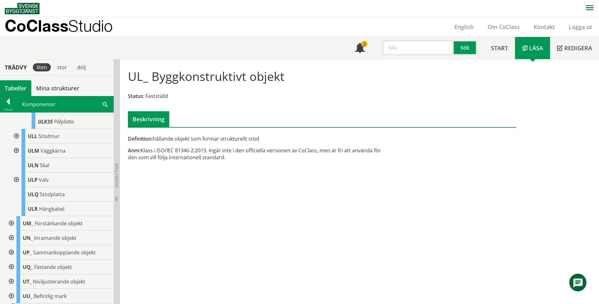
click at [398, 49] on input "text" at bounding box center [418, 47] width 72 height 15
type input "grund"
click at [461, 45] on button "Sök" at bounding box center [465, 47] width 23 height 15
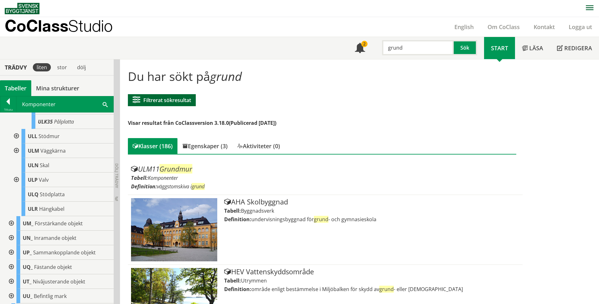
click at [188, 99] on button "Filtrerat sökresultat" at bounding box center [162, 100] width 68 height 12
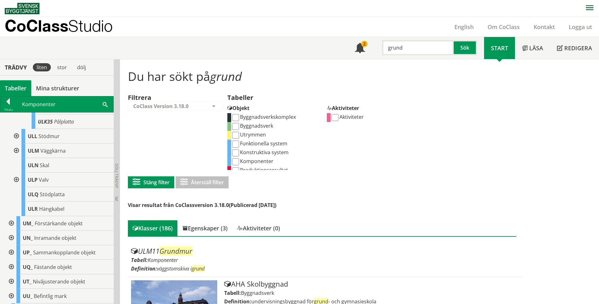
click at [238, 161] on input "Komponenter" at bounding box center [235, 161] width 7 height 7
checkbox input "true"
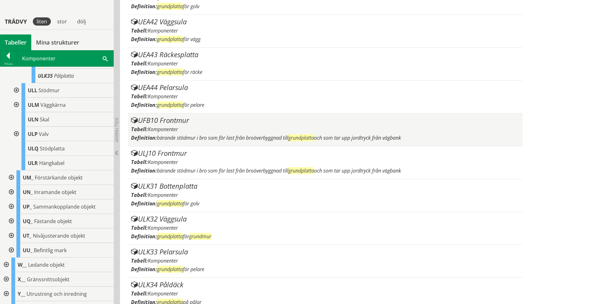
scroll to position [628, 0]
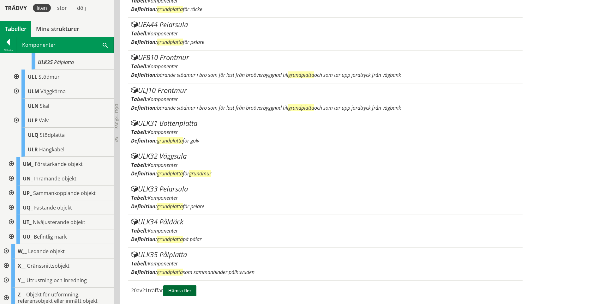
click at [182, 287] on button "Hämta fler" at bounding box center [179, 290] width 33 height 11
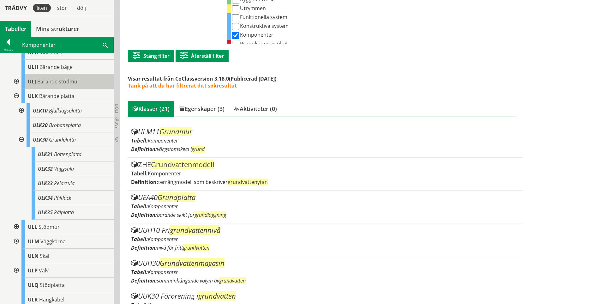
scroll to position [483, 0]
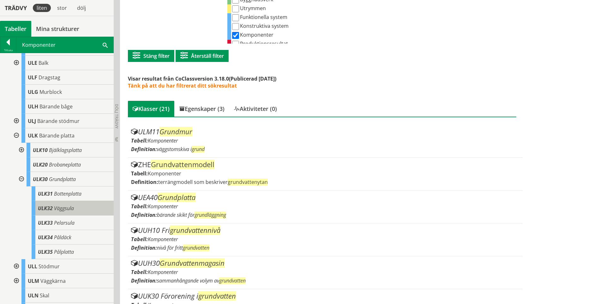
click at [89, 213] on div "ULK32 Väggsula" at bounding box center [73, 208] width 82 height 15
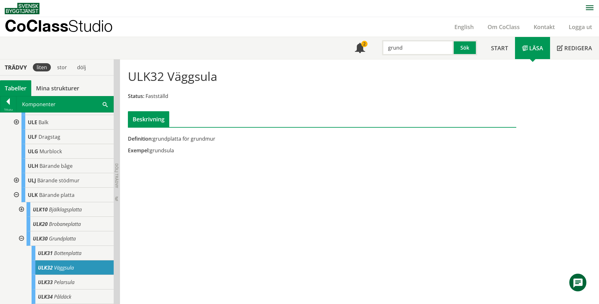
drag, startPoint x: 161, startPoint y: 149, endPoint x: 178, endPoint y: 149, distance: 16.7
click at [178, 149] on div "Exempel: grundsula" at bounding box center [256, 150] width 256 height 7
drag, startPoint x: 172, startPoint y: 150, endPoint x: 155, endPoint y: 153, distance: 17.2
click at [155, 153] on div "Exempel: grundsula" at bounding box center [256, 150] width 256 height 7
click at [19, 200] on div at bounding box center [15, 195] width 11 height 15
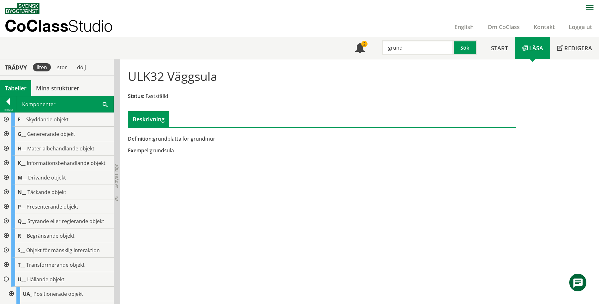
scroll to position [41, 0]
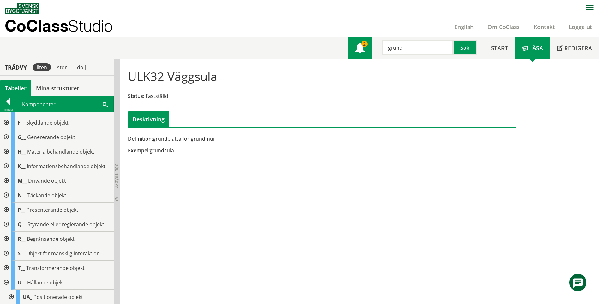
drag, startPoint x: 408, startPoint y: 45, endPoint x: 352, endPoint y: 45, distance: 56.9
click at [352, 45] on div "Meny 2 grund Sök" at bounding box center [416, 48] width 136 height 22
type input "skyddsrum"
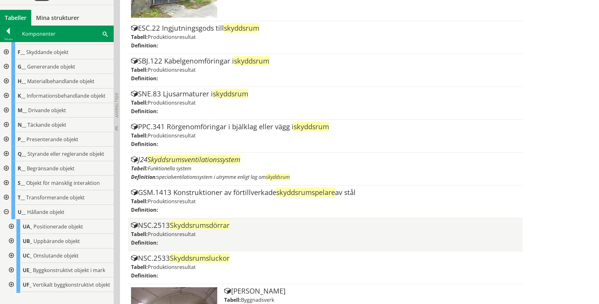
scroll to position [200, 0]
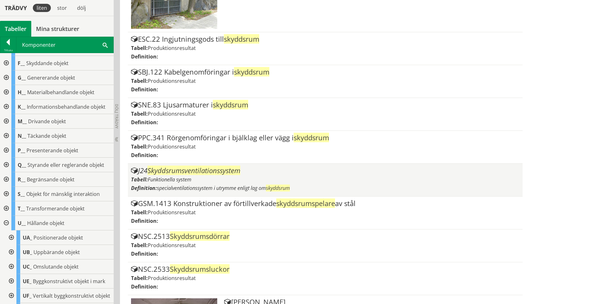
click at [166, 177] on span "Funktionella system" at bounding box center [170, 179] width 44 height 7
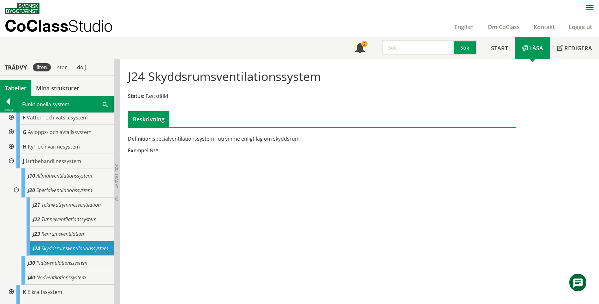
scroll to position [32, 0]
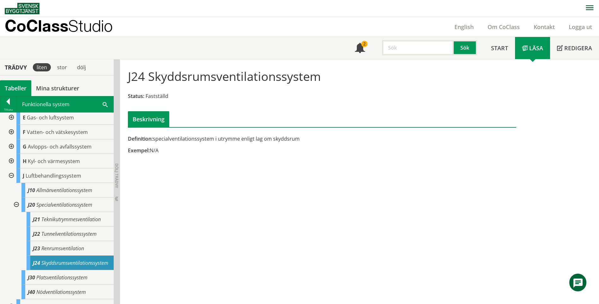
click at [408, 47] on input "text" at bounding box center [418, 47] width 72 height 15
type input "personskyddssystem"
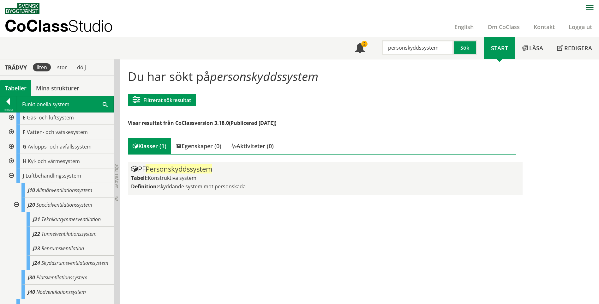
click at [186, 188] on span "skyddande system mot personskada" at bounding box center [202, 186] width 88 height 7
